Goal: Find contact information: Find contact information

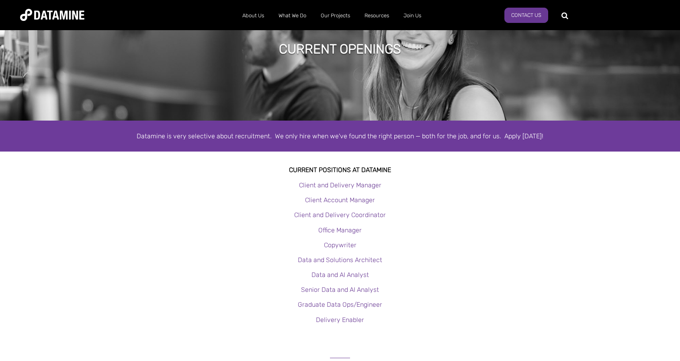
scroll to position [80, 0]
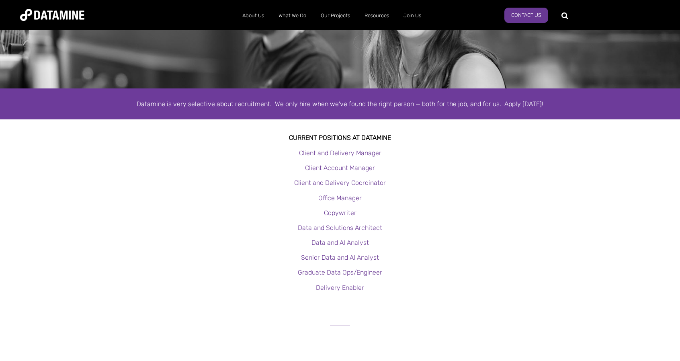
drag, startPoint x: 335, startPoint y: 242, endPoint x: 543, endPoint y: 253, distance: 208.9
click at [543, 253] on p "Senior Data and AI Analyst" at bounding box center [340, 257] width 680 height 11
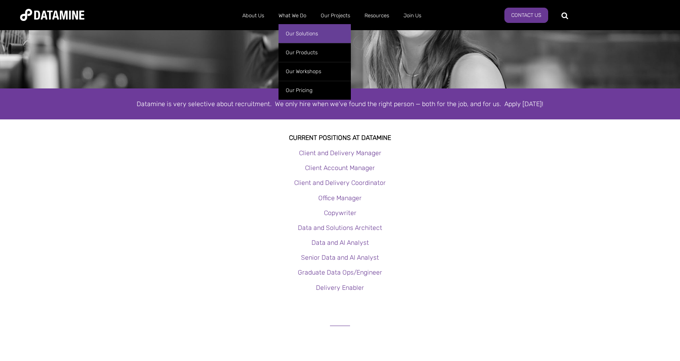
click at [290, 35] on link "Our Solutions" at bounding box center [315, 33] width 72 height 19
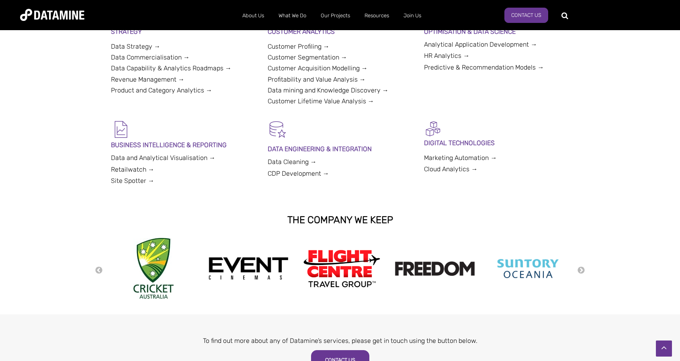
scroll to position [442, 0]
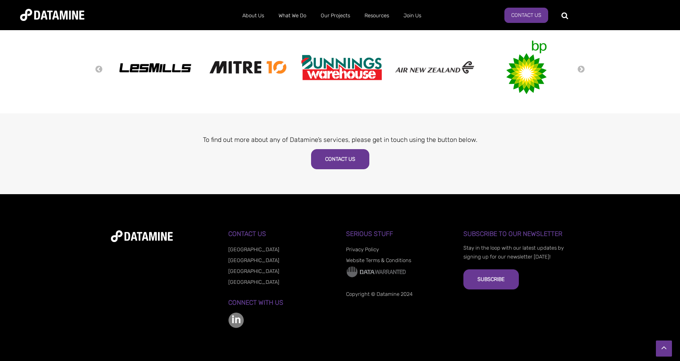
click at [242, 284] on link "[GEOGRAPHIC_DATA]" at bounding box center [253, 282] width 51 height 6
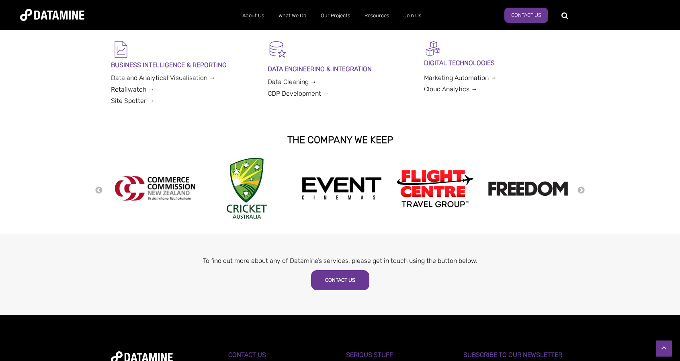
scroll to position [443, 0]
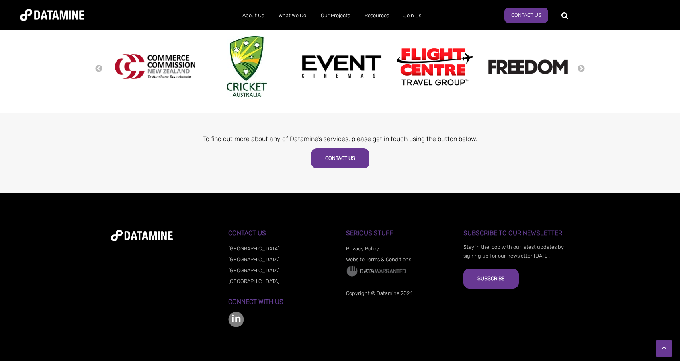
click at [245, 282] on link "[GEOGRAPHIC_DATA]" at bounding box center [253, 281] width 51 height 6
